Goal: Find contact information: Find contact information

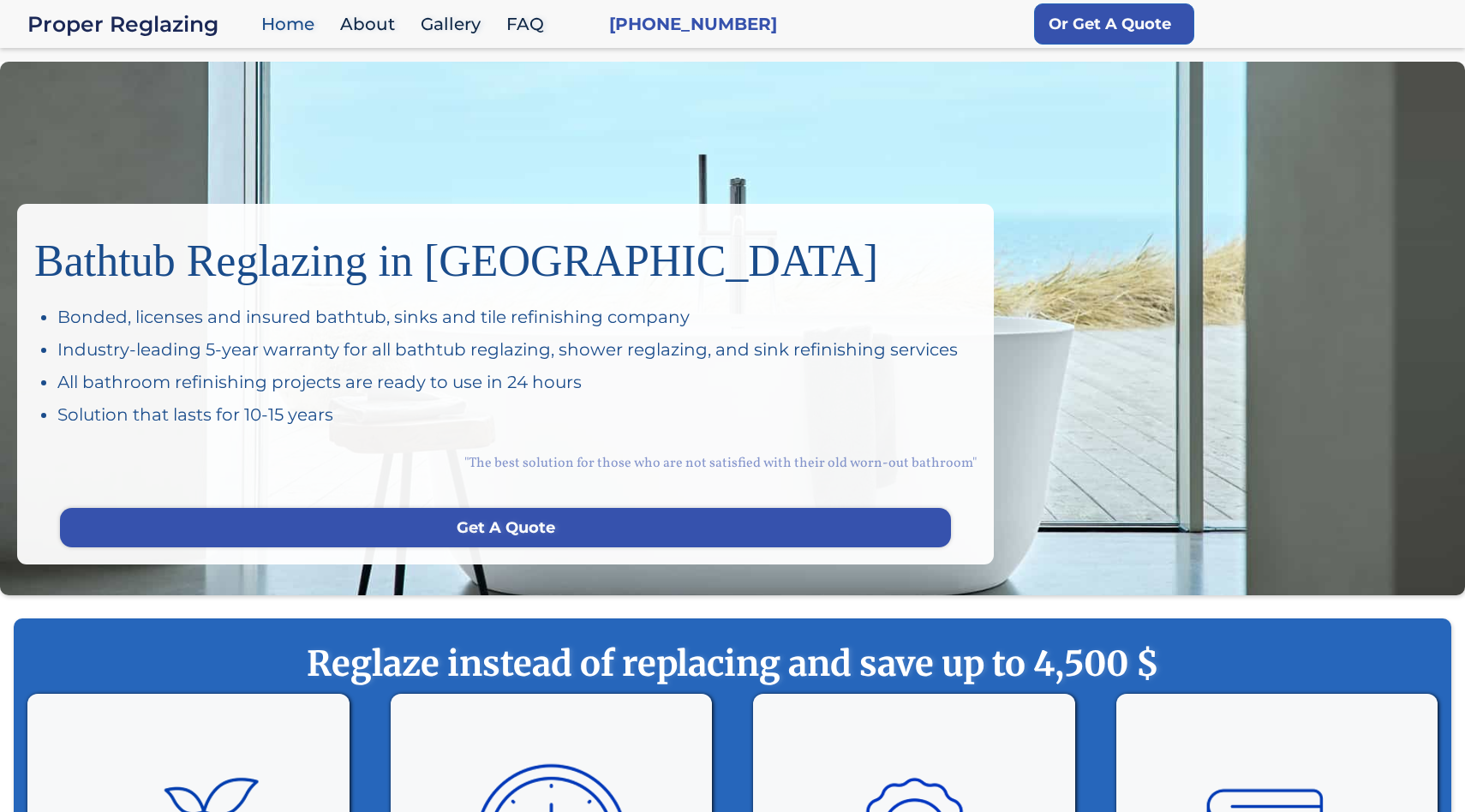
click at [1158, 163] on div "Bathtub Reglazing in San Francisco Bonded, licenses and insured bathtub, sinks …" at bounding box center [732, 328] width 1465 height 534
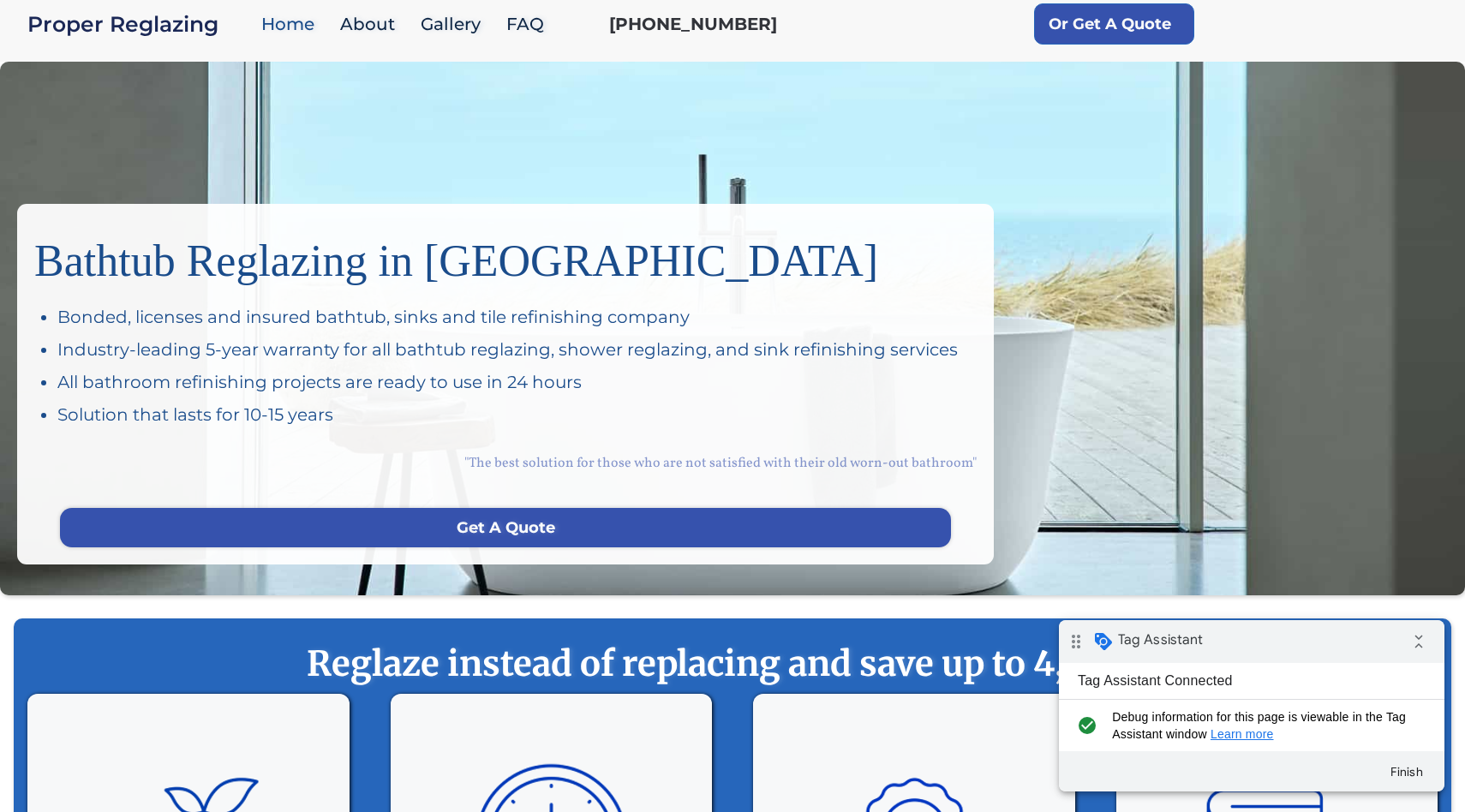
click at [720, 28] on link "[PHONE_NUMBER]" at bounding box center [692, 23] width 168 height 24
click at [703, 28] on link "(650) 660-3050" at bounding box center [692, 23] width 168 height 24
click at [723, 32] on link "[PHONE_NUMBER]" at bounding box center [692, 23] width 168 height 24
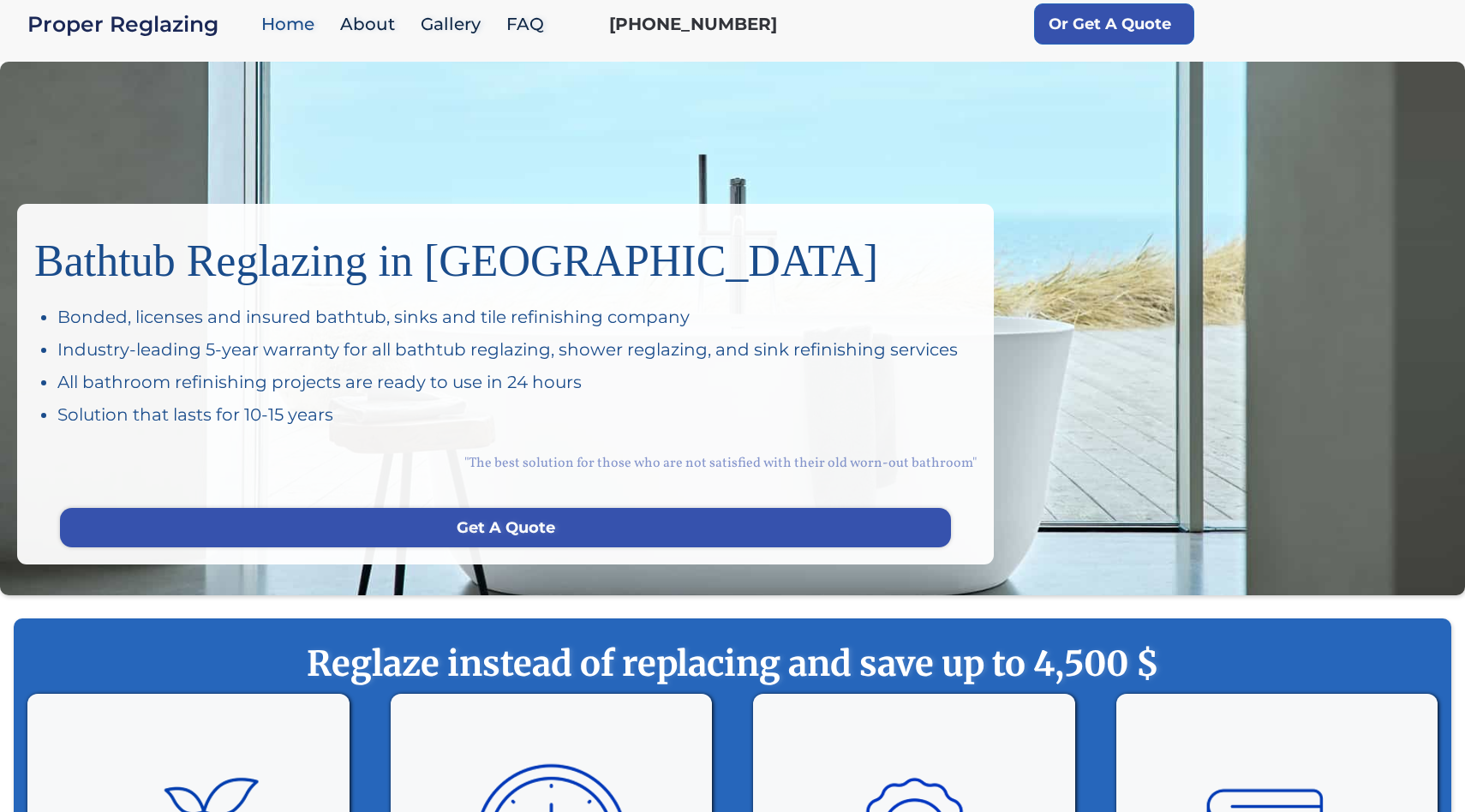
click at [688, 31] on link "[PHONE_NUMBER]" at bounding box center [692, 23] width 168 height 24
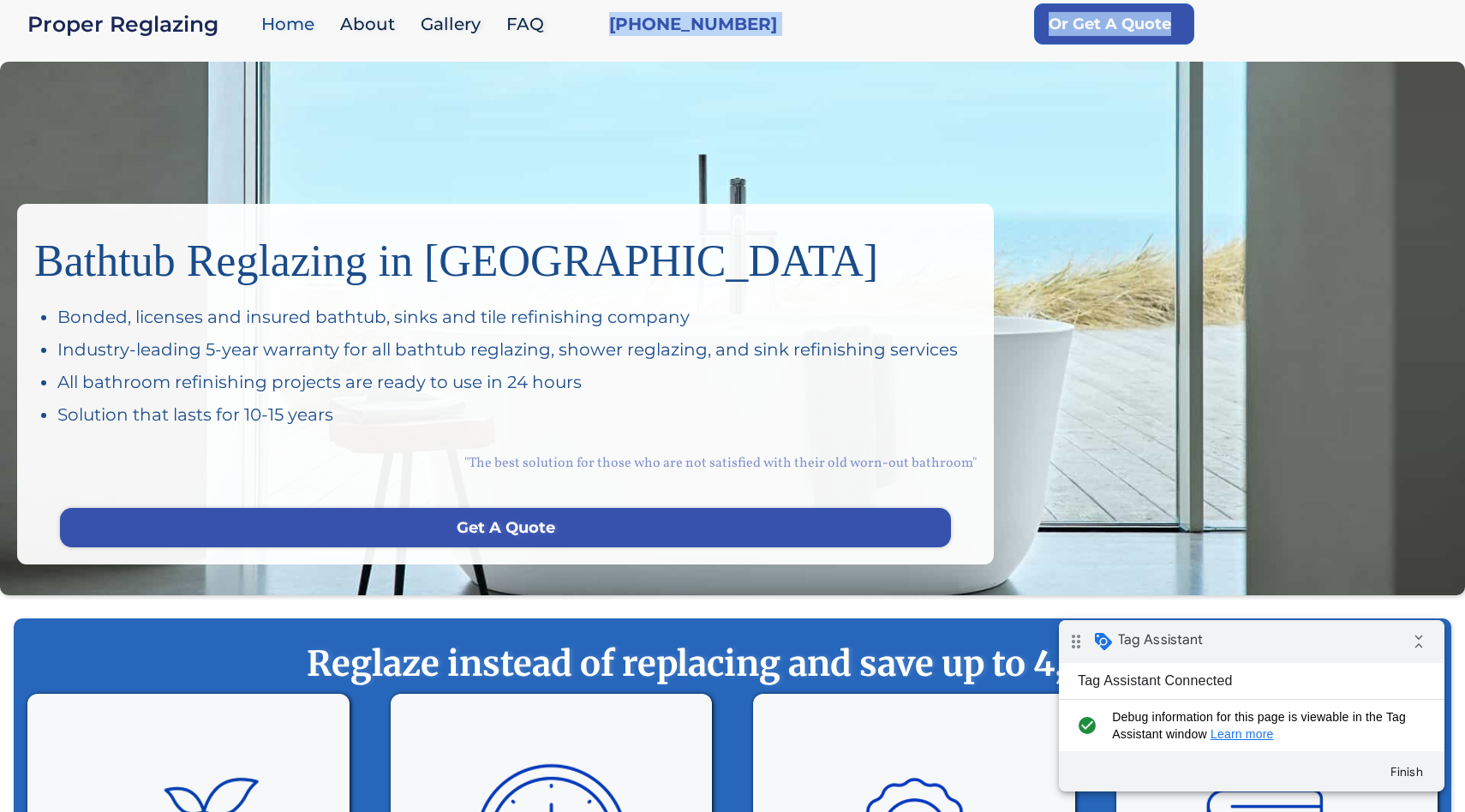
drag, startPoint x: 760, startPoint y: 52, endPoint x: 587, endPoint y: 33, distance: 174.0
drag, startPoint x: 753, startPoint y: 25, endPoint x: 564, endPoint y: 34, distance: 189.2
click at [564, 34] on div "Proper Reglazing Home About Gallery FAQ [PHONE_NUMBER] Or Get A Quote" at bounding box center [732, 24] width 1465 height 48
drag, startPoint x: 778, startPoint y: 35, endPoint x: 620, endPoint y: 28, distance: 158.2
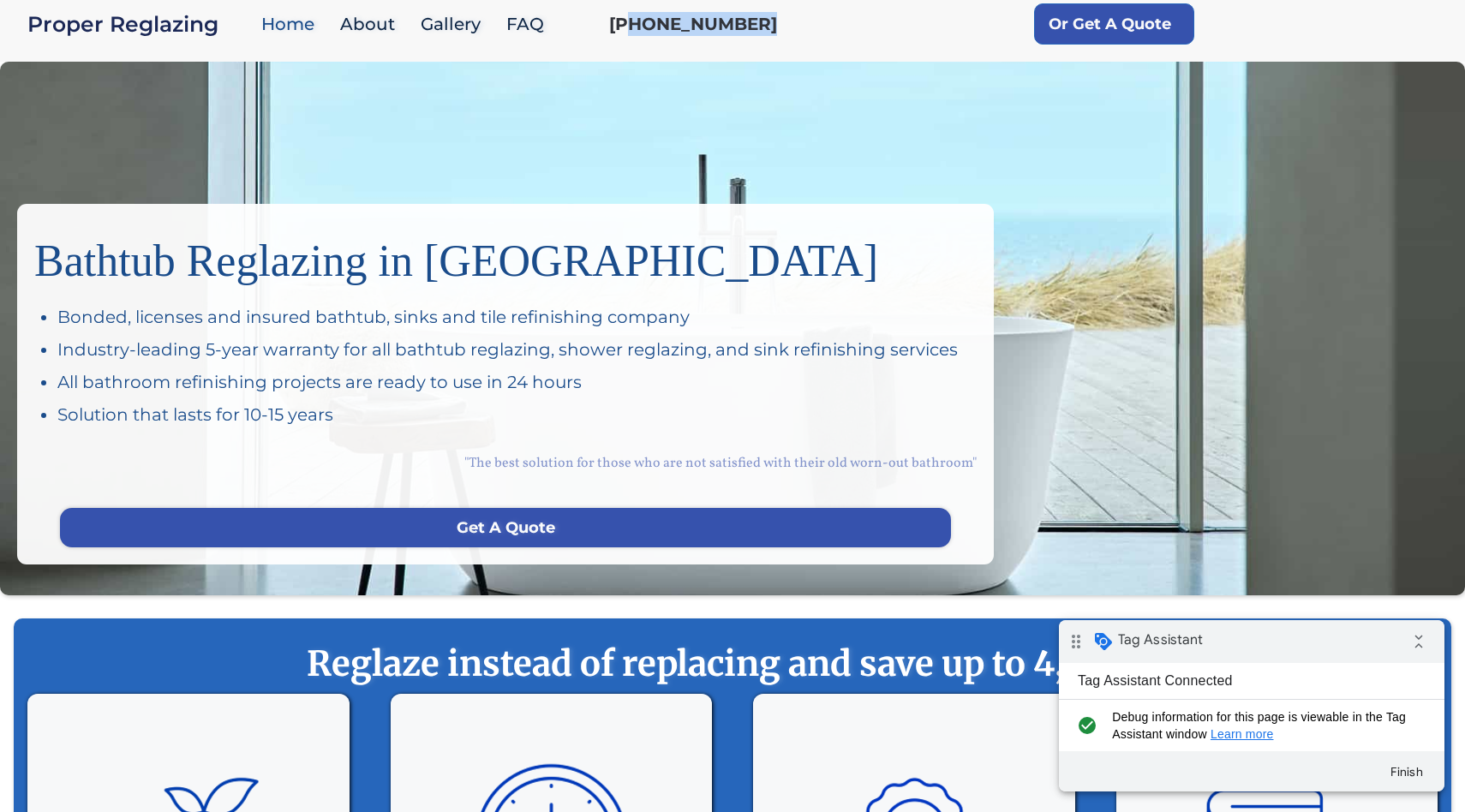
click at [620, 28] on div "Proper Reglazing Home About Gallery FAQ (650) 660-3050 Or Get A Quote" at bounding box center [732, 24] width 1465 height 48
click at [725, 25] on link "[PHONE_NUMBER]" at bounding box center [692, 23] width 168 height 24
click at [714, 30] on link "[PHONE_NUMBER]" at bounding box center [692, 23] width 168 height 24
click at [699, 20] on link "[PHONE_NUMBER]" at bounding box center [692, 23] width 168 height 24
click at [508, 121] on div "Bathtub Reglazing in San Francisco Bonded, licenses and insured bathtub, sinks …" at bounding box center [732, 328] width 1465 height 534
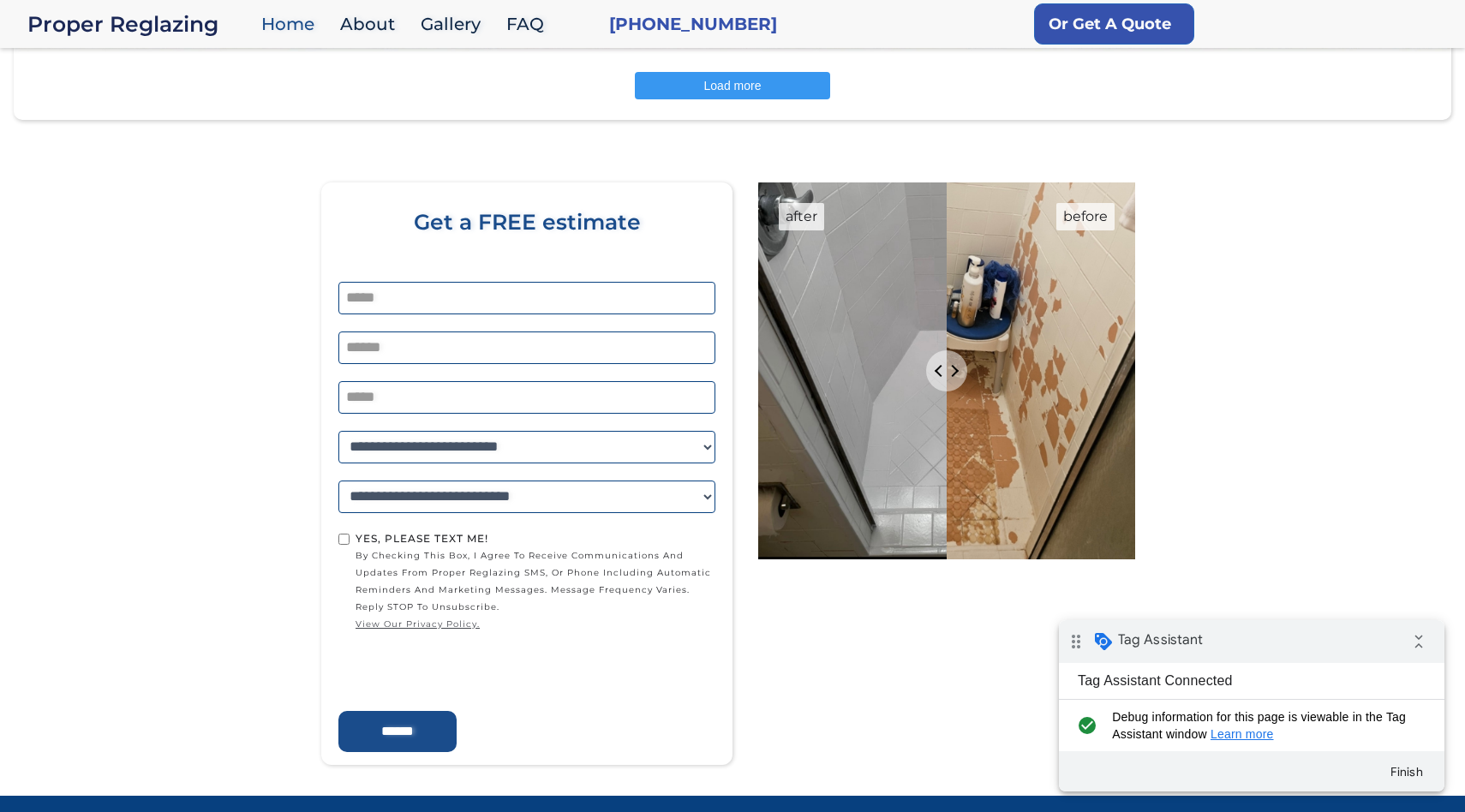
scroll to position [3022, 0]
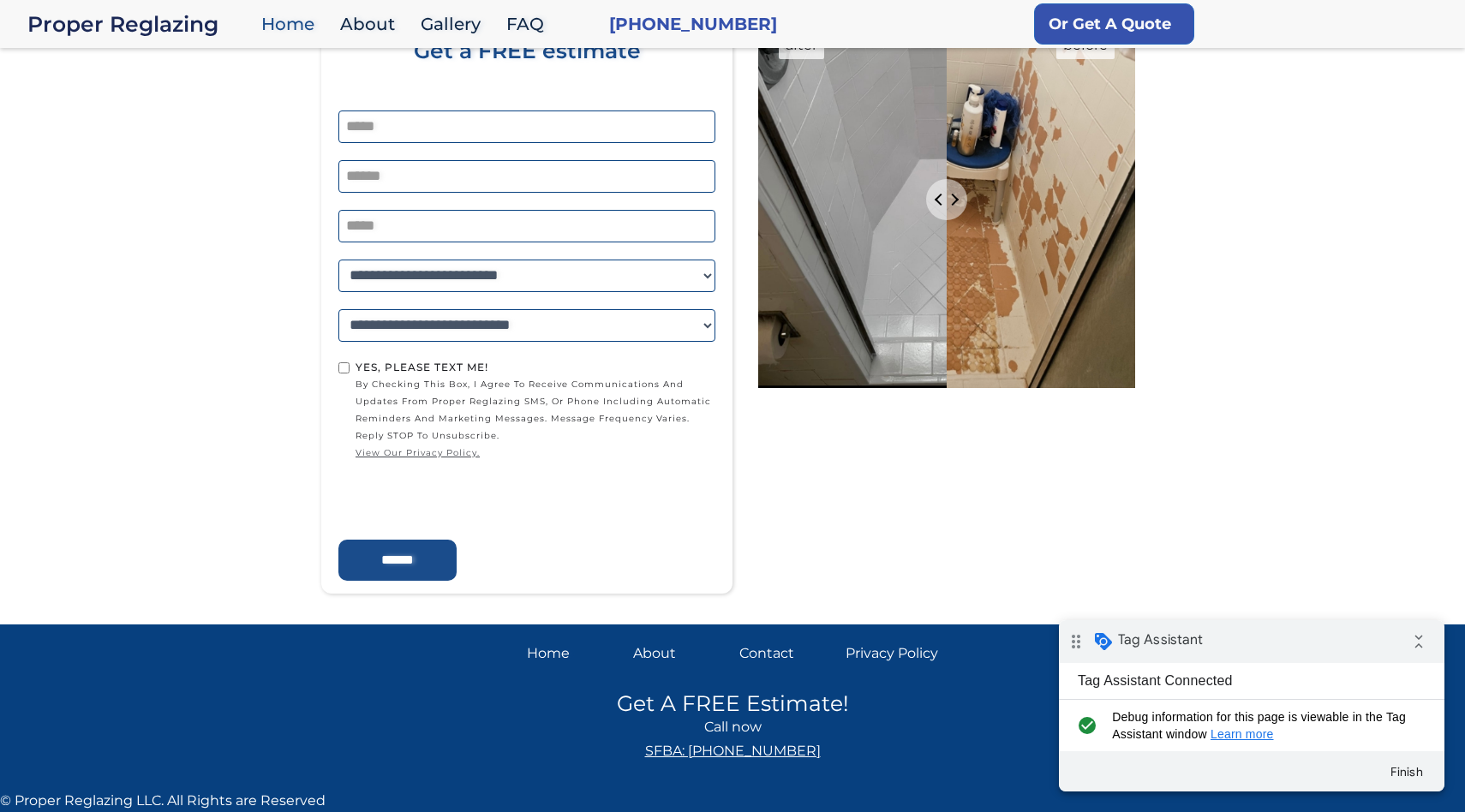
click at [776, 752] on link "SFBA: [PHONE_NUMBER]" at bounding box center [732, 751] width 1465 height 24
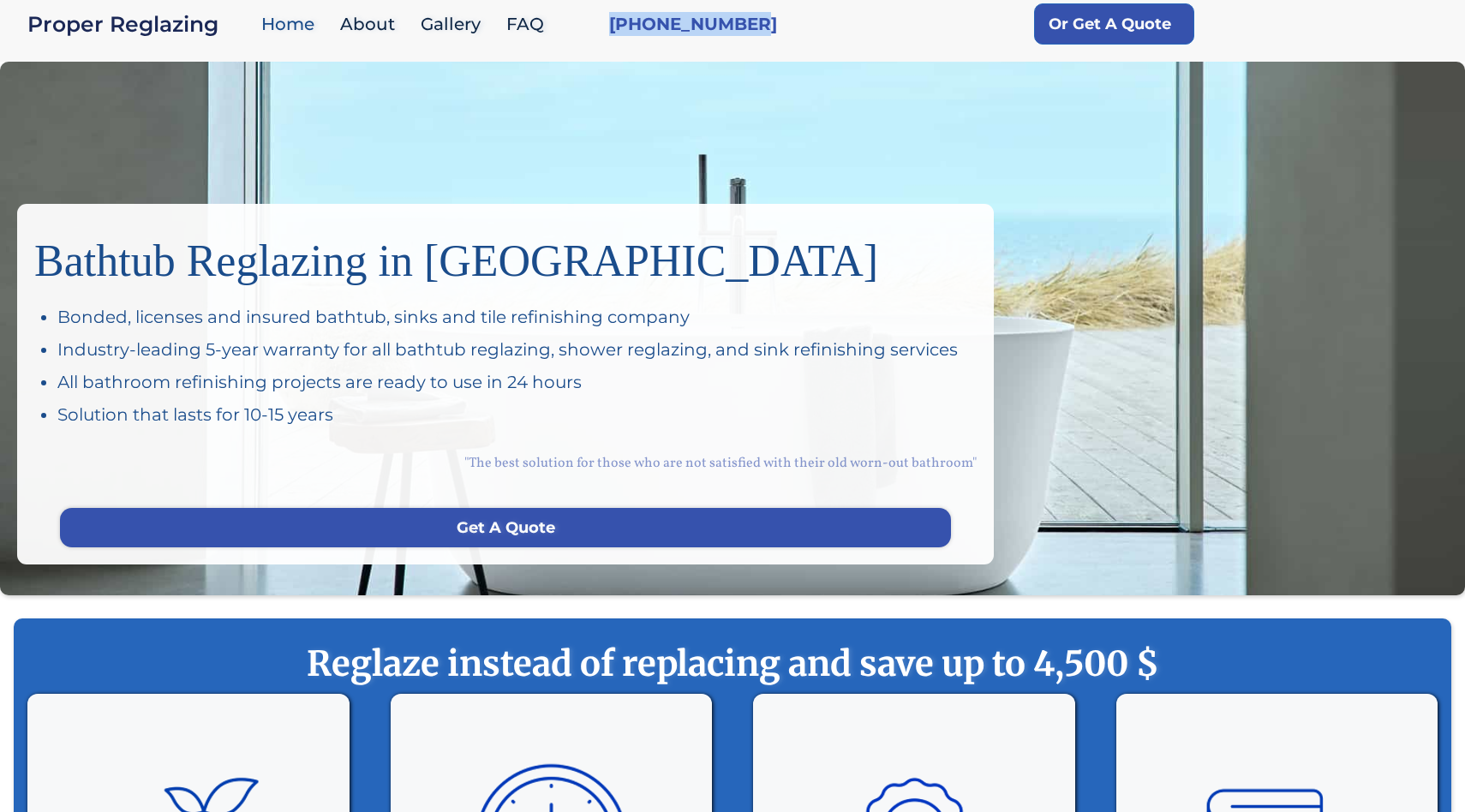
drag, startPoint x: 781, startPoint y: 46, endPoint x: 640, endPoint y: 0, distance: 148.3
click at [639, 0] on div "Proper Reglazing Home About Gallery FAQ (650)660-3050 Or Get A Quote" at bounding box center [732, 24] width 1465 height 48
copy link "[PHONE_NUMBER]"
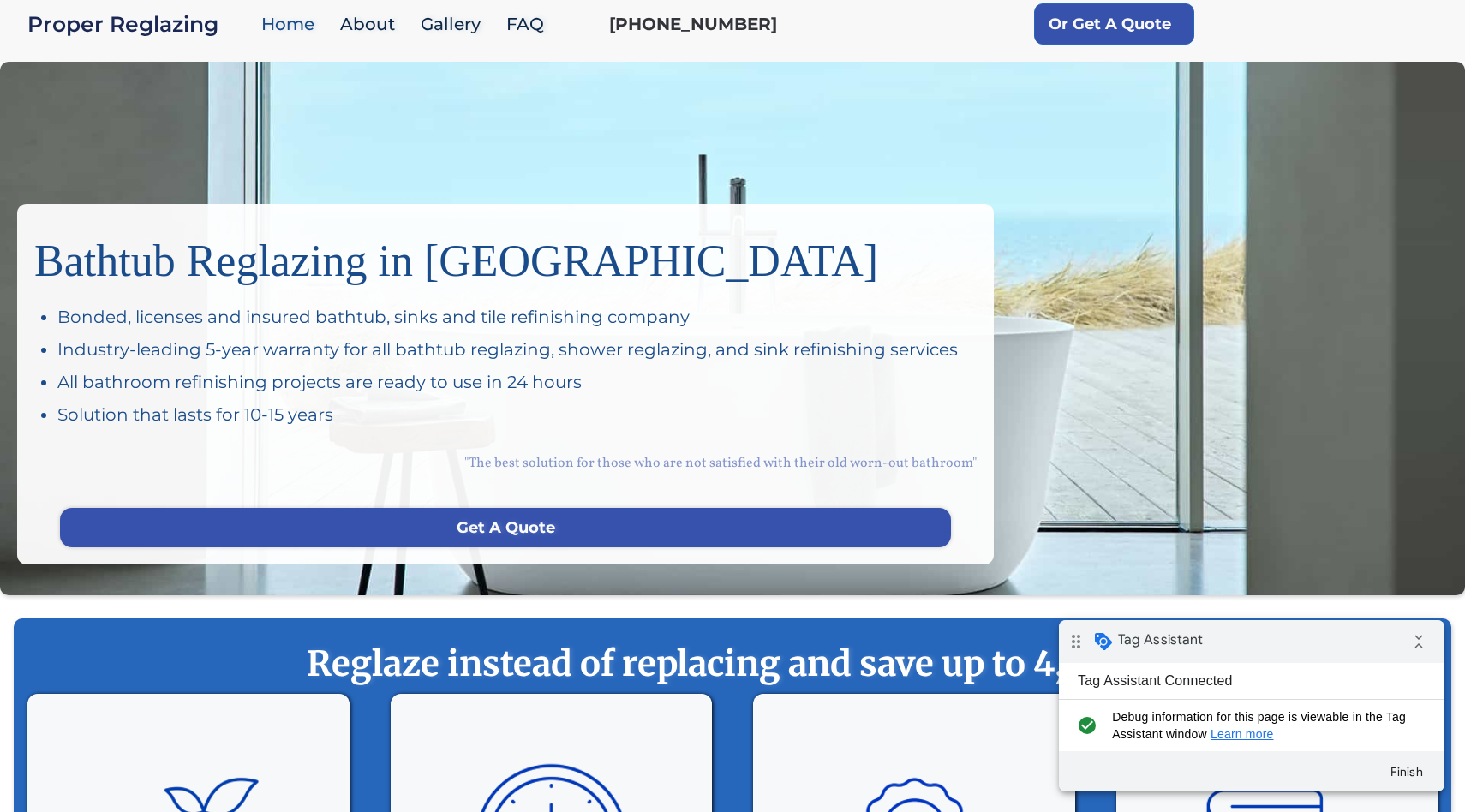
click at [701, 28] on link "[PHONE_NUMBER]" at bounding box center [692, 23] width 168 height 24
click at [703, 29] on link "[PHONE_NUMBER]" at bounding box center [692, 23] width 168 height 24
click at [674, 31] on link "[PHONE_NUMBER]" at bounding box center [692, 23] width 168 height 24
click at [638, 25] on link "[PHONE_NUMBER]" at bounding box center [692, 23] width 168 height 24
click at [682, 21] on link "[PHONE_NUMBER]" at bounding box center [692, 23] width 168 height 24
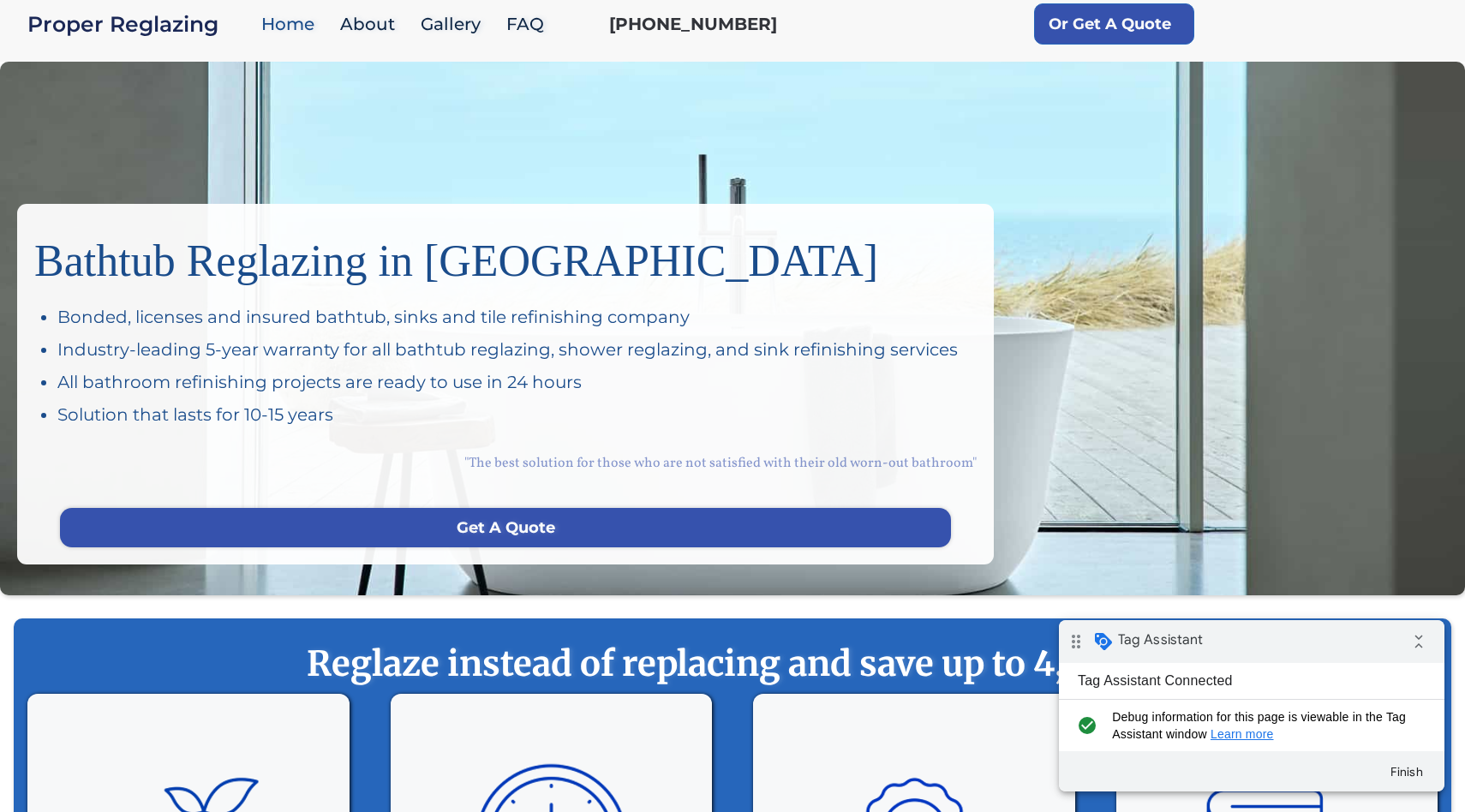
click at [714, 14] on link "[PHONE_NUMBER]" at bounding box center [692, 23] width 168 height 24
